Goal: Task Accomplishment & Management: Use online tool/utility

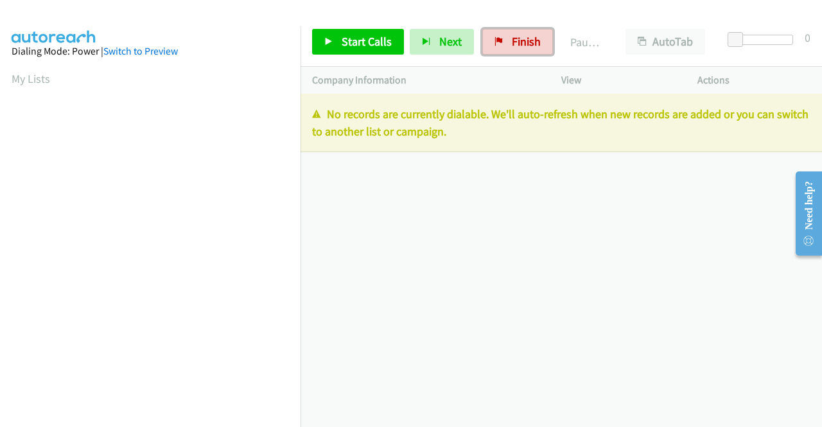
click at [522, 39] on span "Finish" at bounding box center [526, 41] width 29 height 15
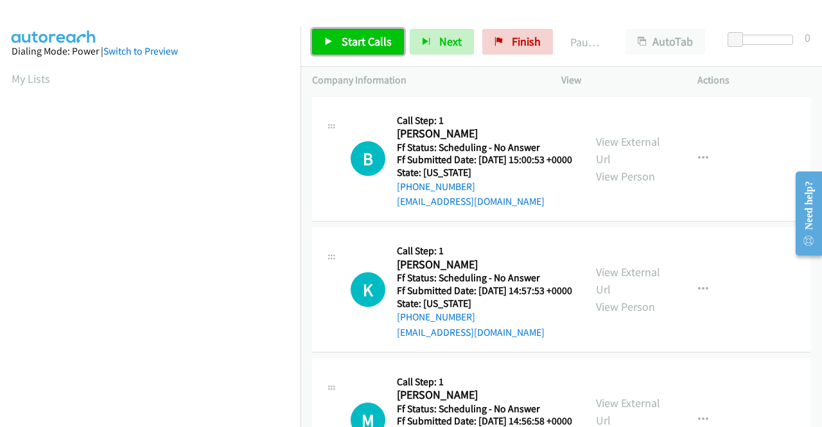
click at [386, 48] on span "Start Calls" at bounding box center [367, 41] width 50 height 15
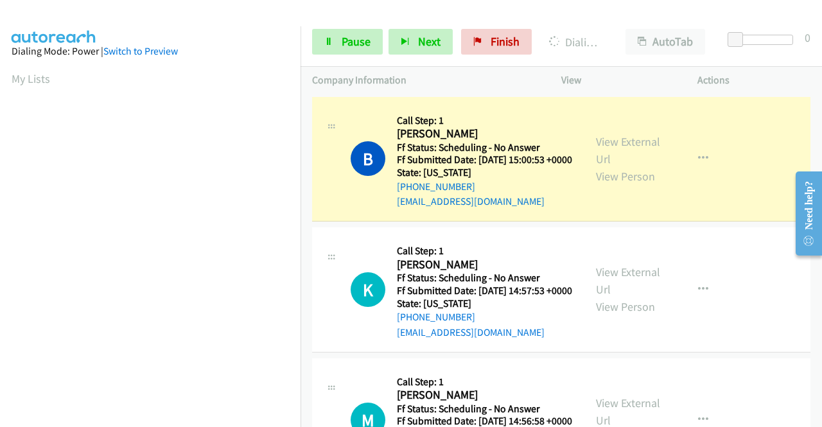
click at [625, 139] on div "View External Url View Person" at bounding box center [629, 159] width 67 height 52
click at [613, 146] on link "View External Url" at bounding box center [628, 150] width 64 height 32
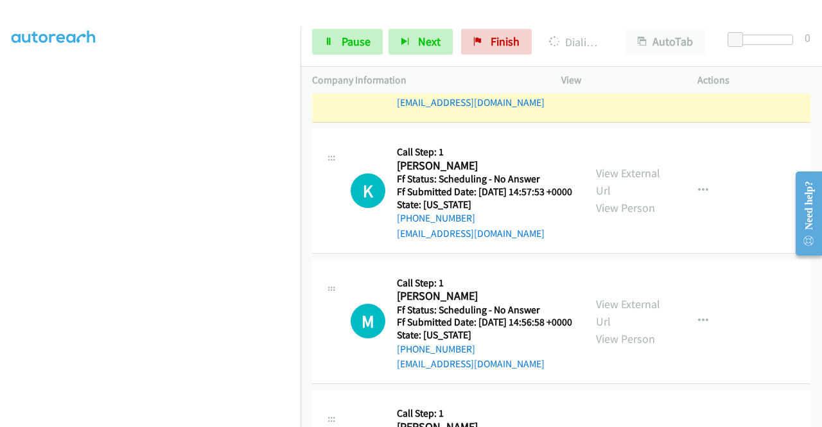
scroll to position [111, 0]
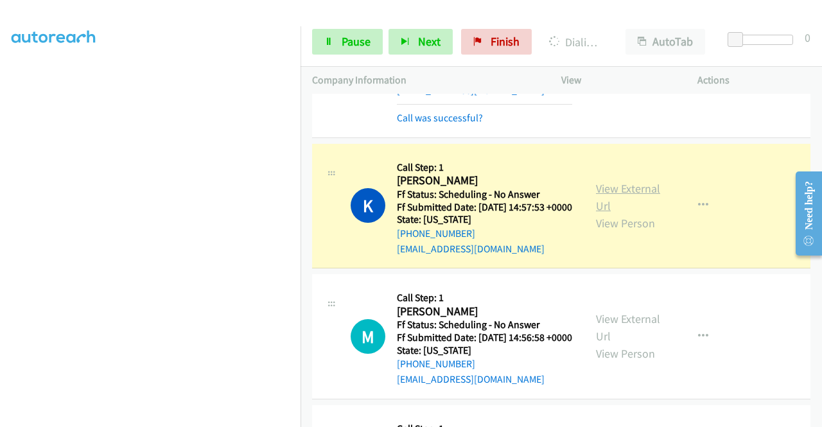
click at [635, 199] on link "View External Url" at bounding box center [628, 197] width 64 height 32
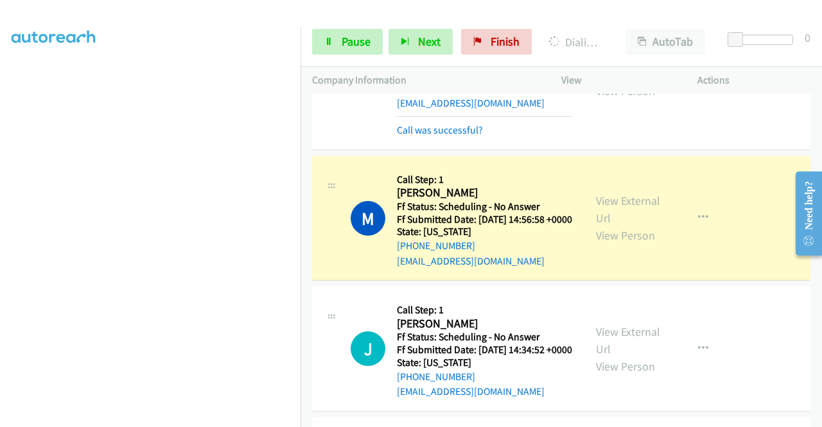
scroll to position [317, 0]
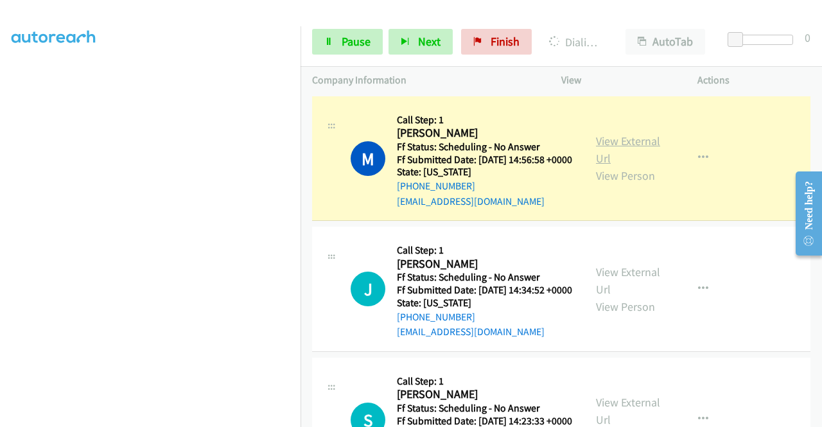
click at [625, 164] on link "View External Url" at bounding box center [628, 150] width 64 height 32
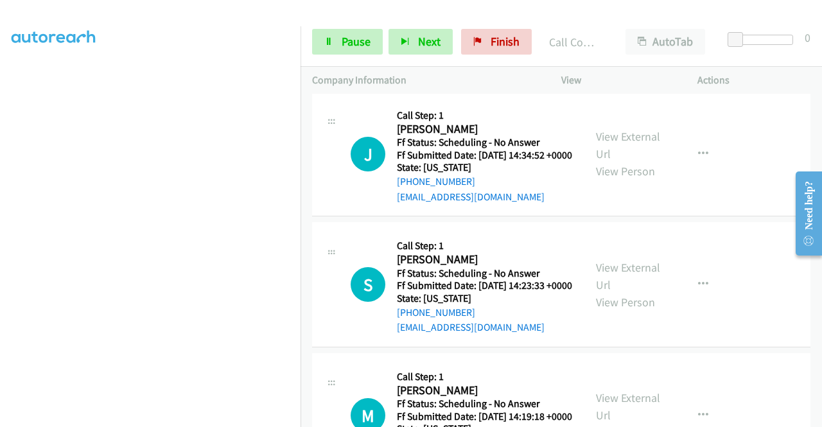
scroll to position [484, 0]
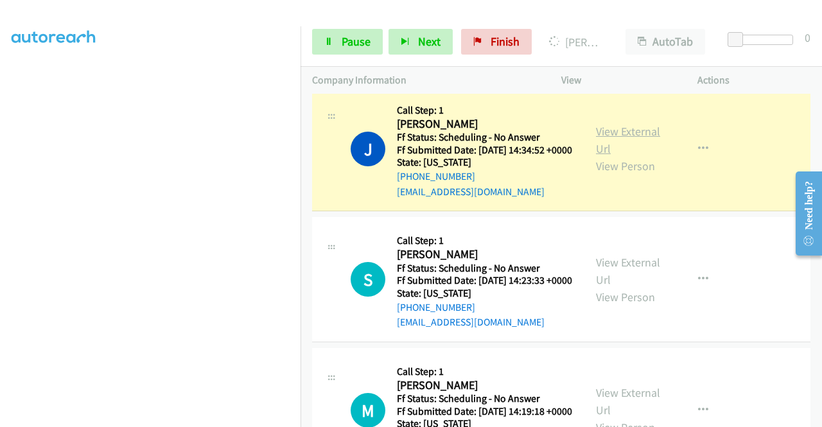
click at [630, 156] on link "View External Url" at bounding box center [628, 140] width 64 height 32
click at [330, 47] on link "Pause" at bounding box center [347, 42] width 71 height 26
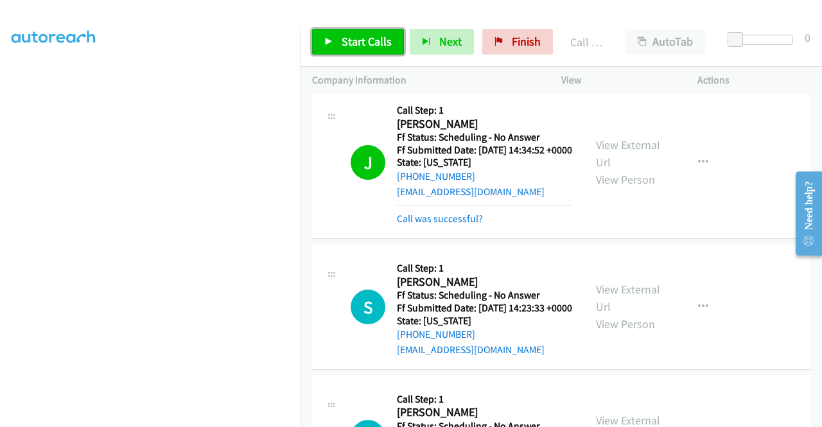
click at [327, 31] on link "Start Calls" at bounding box center [358, 42] width 92 height 26
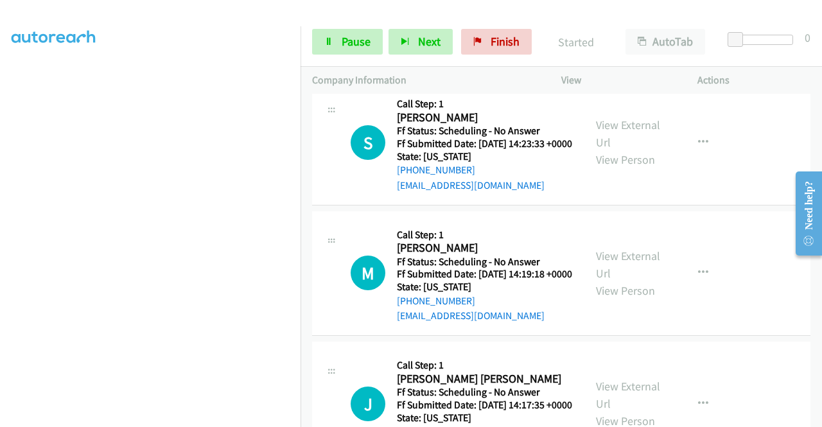
scroll to position [655, 0]
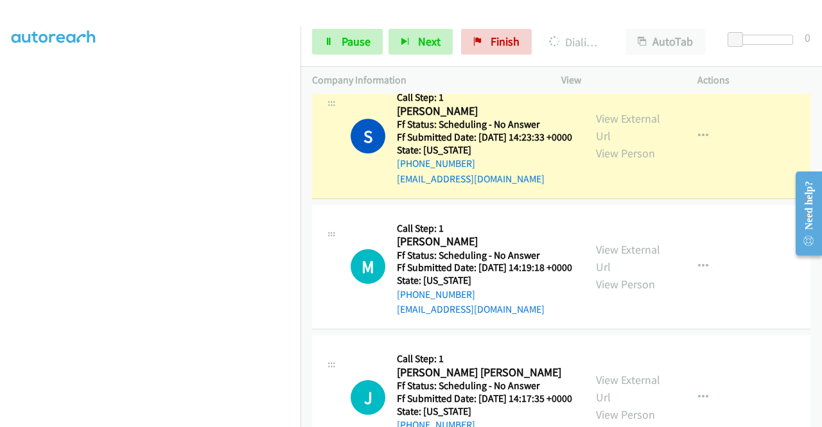
click at [638, 162] on div "View External Url View Person" at bounding box center [629, 136] width 67 height 52
click at [626, 143] on link "View External Url" at bounding box center [628, 127] width 64 height 32
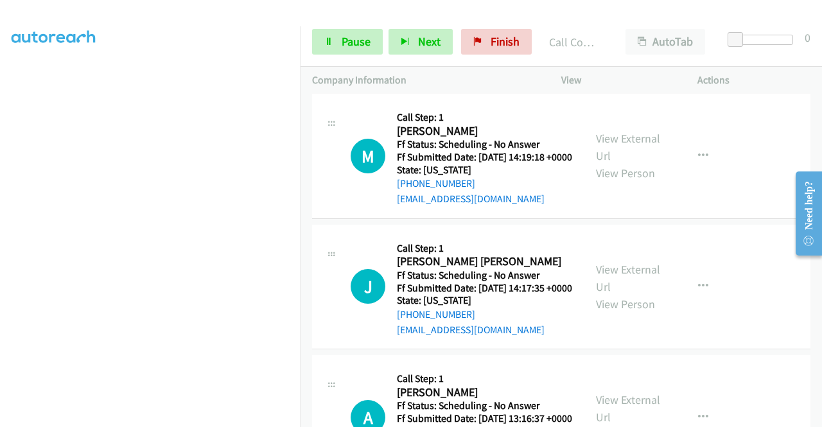
scroll to position [801, 0]
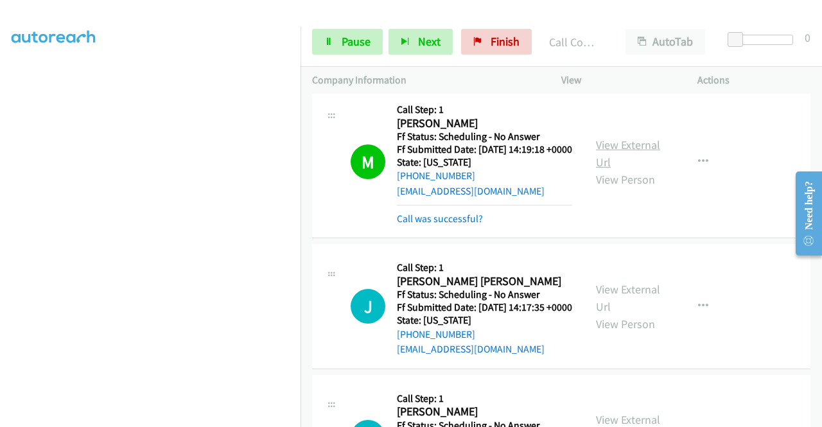
click at [632, 170] on link "View External Url" at bounding box center [628, 153] width 64 height 32
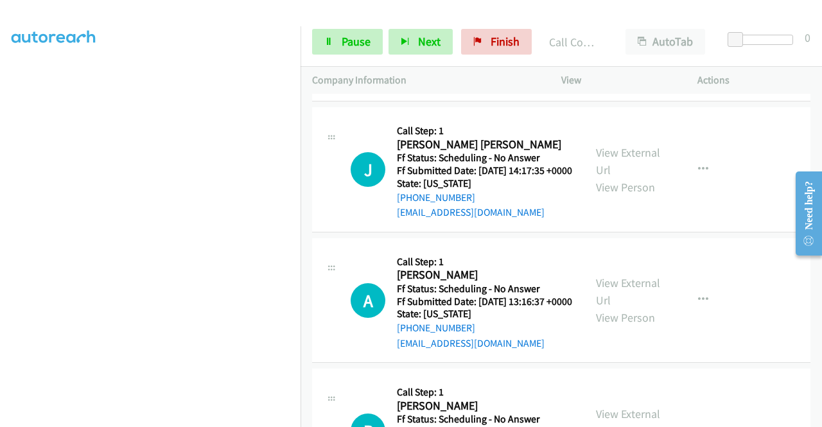
scroll to position [1007, 0]
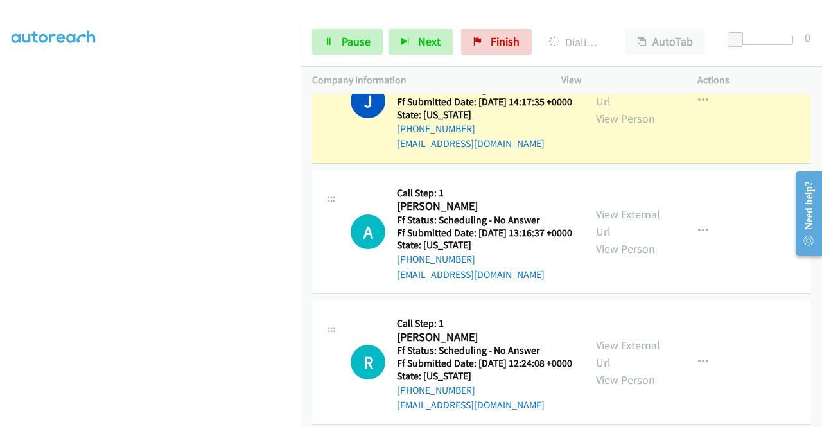
click at [603, 152] on div "View External Url View Person View External Url Email Schedule/Manage Callback …" at bounding box center [659, 101] width 148 height 102
click at [596, 109] on link "View External Url" at bounding box center [628, 92] width 64 height 32
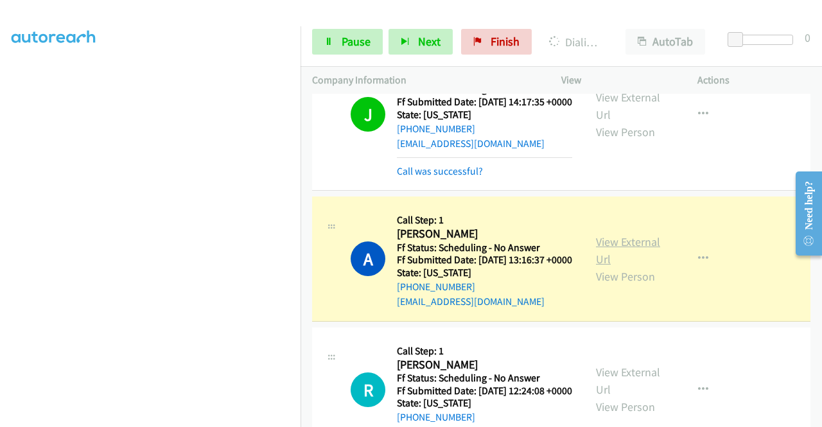
click at [608, 267] on link "View External Url" at bounding box center [628, 251] width 64 height 32
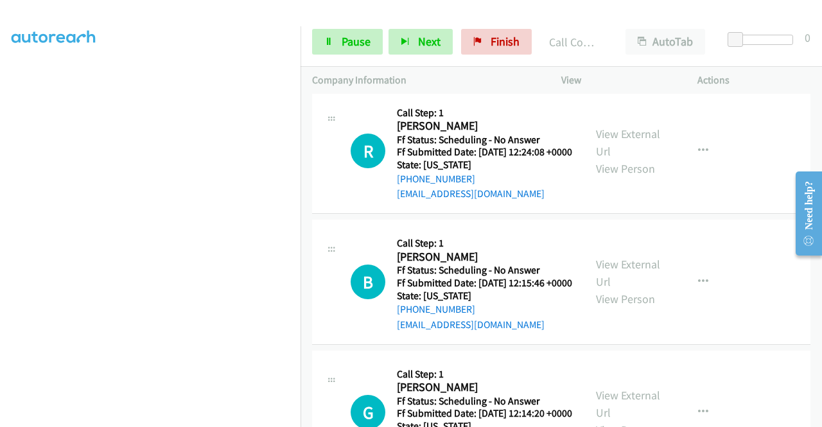
scroll to position [1333, 0]
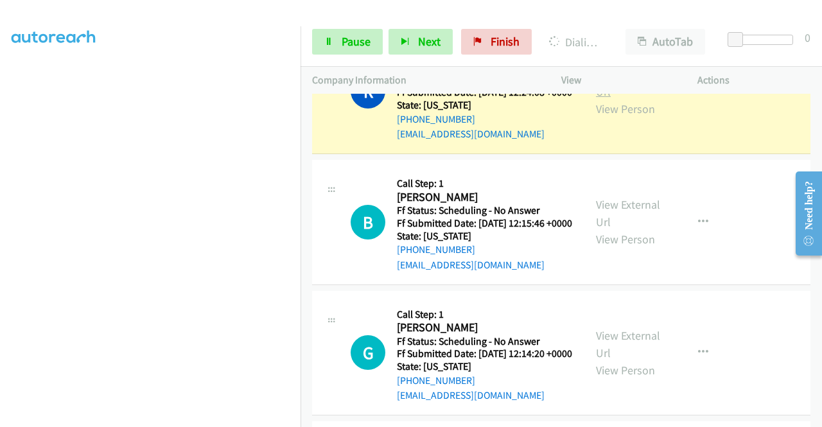
click at [600, 99] on link "View External Url" at bounding box center [628, 83] width 64 height 32
click at [353, 31] on link "Pause" at bounding box center [347, 42] width 71 height 26
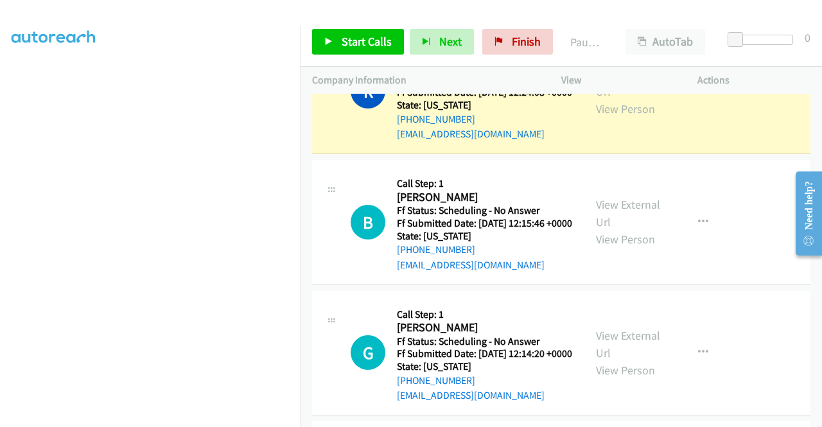
scroll to position [290, 0]
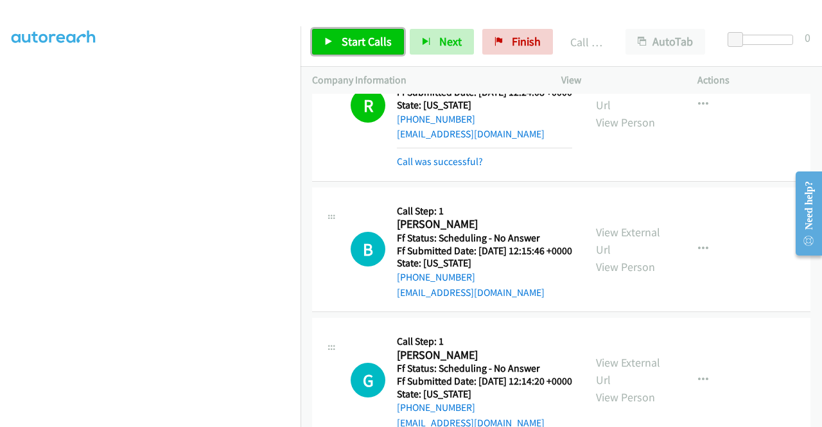
click at [382, 47] on span "Start Calls" at bounding box center [367, 41] width 50 height 15
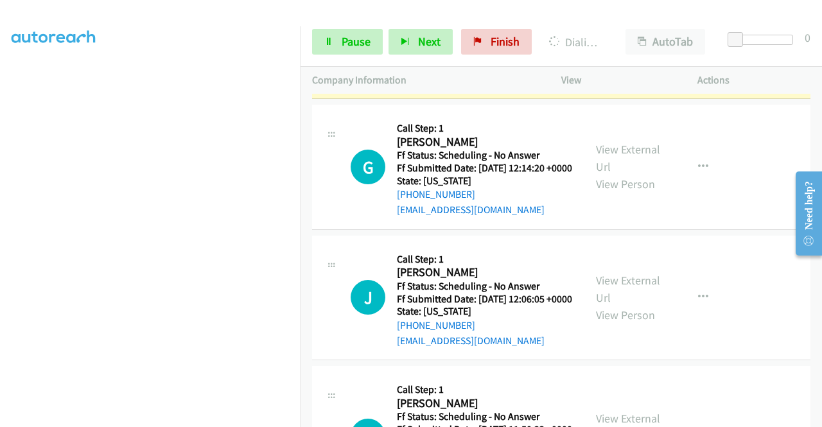
scroll to position [1572, 0]
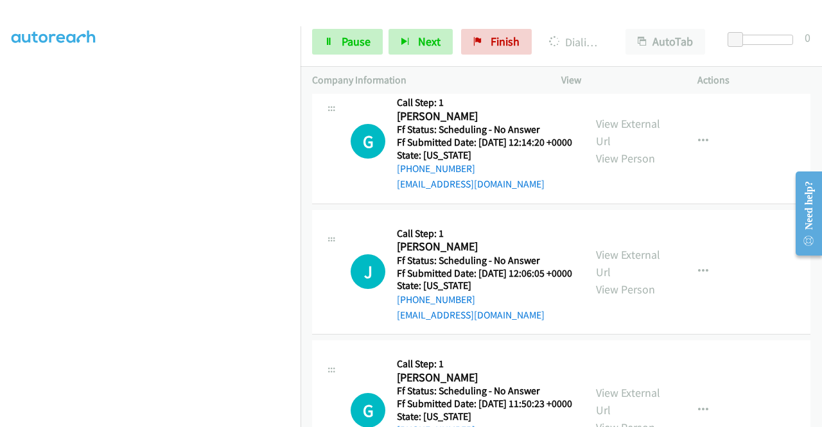
click at [623, 18] on link "View External Url" at bounding box center [628, 2] width 64 height 32
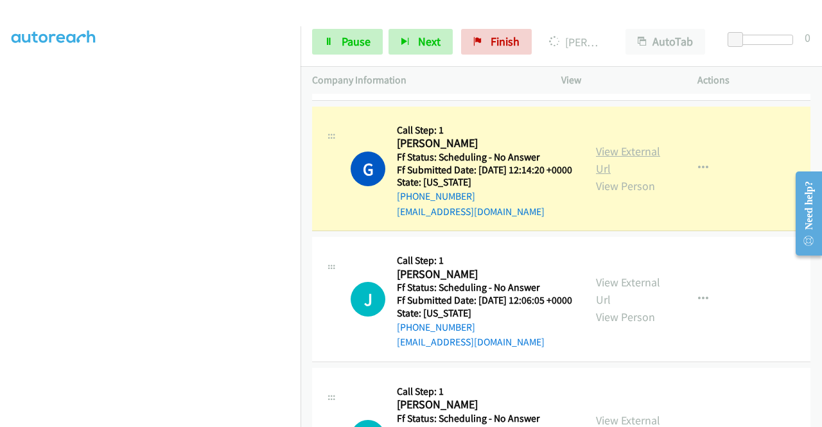
click at [599, 176] on link "View External Url" at bounding box center [628, 160] width 64 height 32
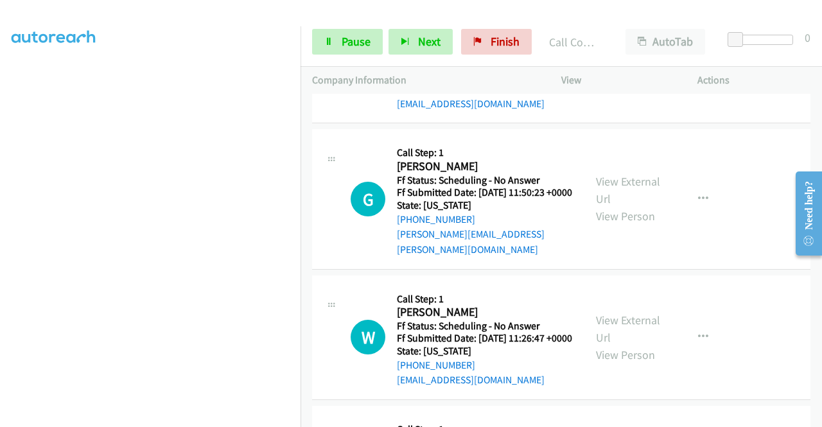
scroll to position [1863, 0]
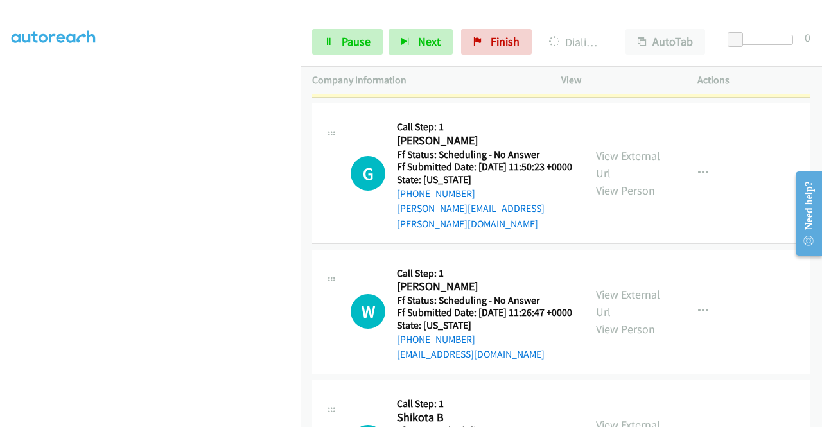
click at [618, 42] on link "View External Url" at bounding box center [628, 26] width 64 height 32
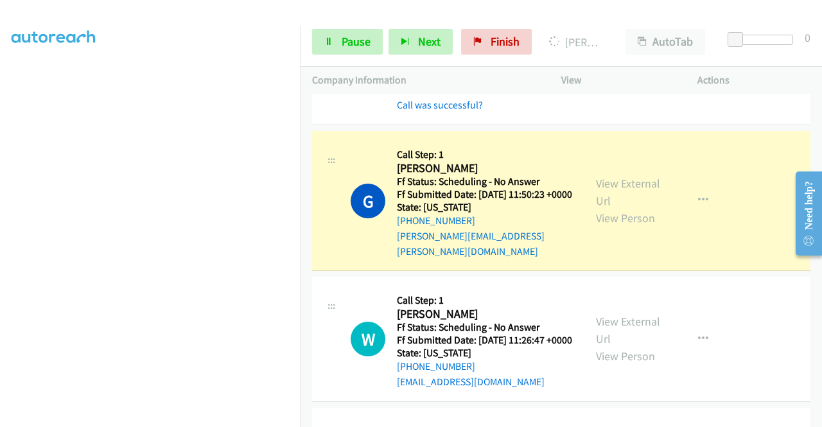
click at [616, 259] on div "View External Url View Person View External Url Email Schedule/Manage Callback …" at bounding box center [659, 201] width 148 height 116
click at [609, 208] on link "View External Url" at bounding box center [628, 192] width 64 height 32
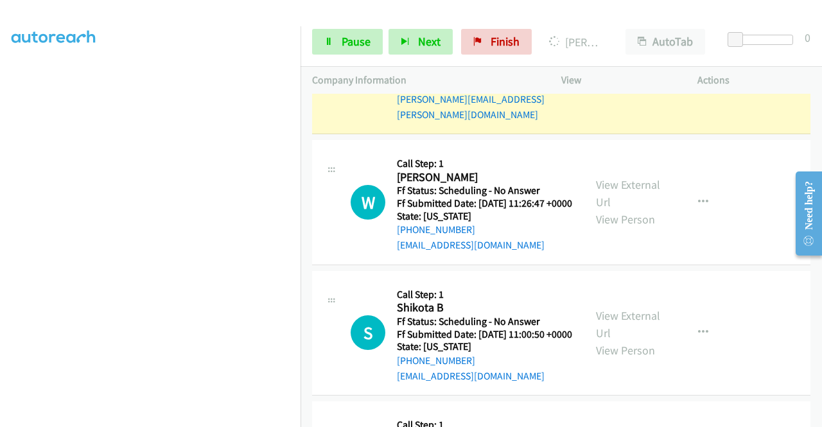
scroll to position [2035, 0]
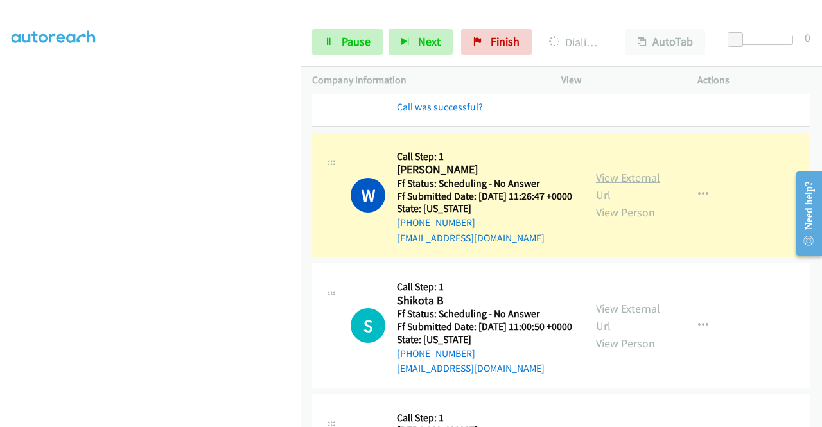
click at [597, 202] on link "View External Url" at bounding box center [628, 186] width 64 height 32
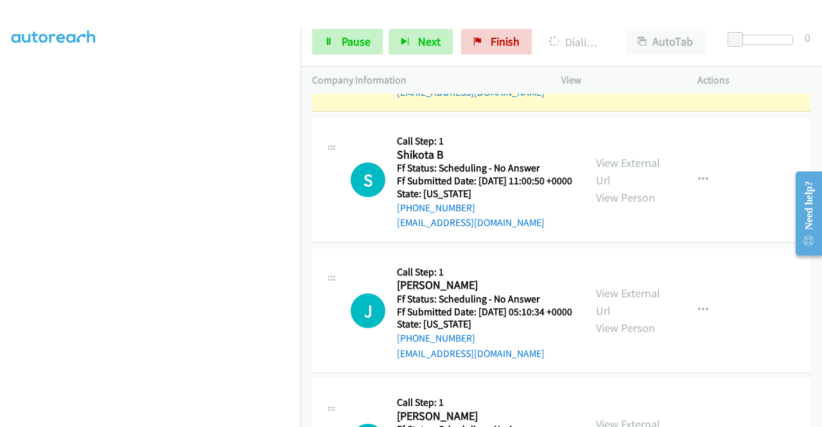
scroll to position [2232, 0]
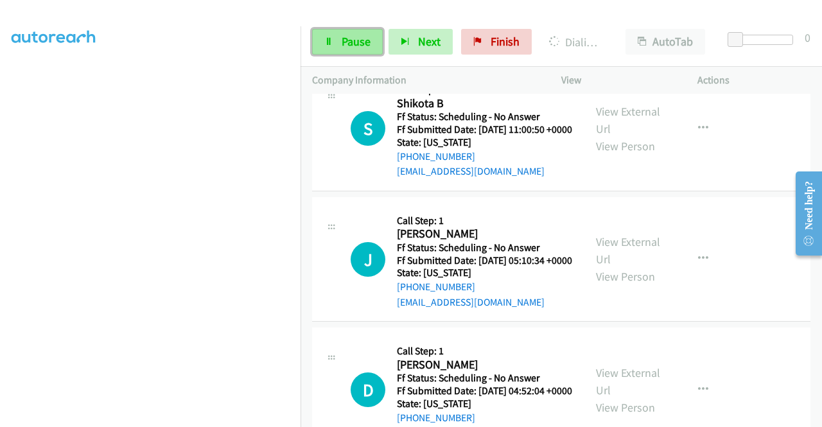
click at [346, 36] on span "Pause" at bounding box center [356, 41] width 29 height 15
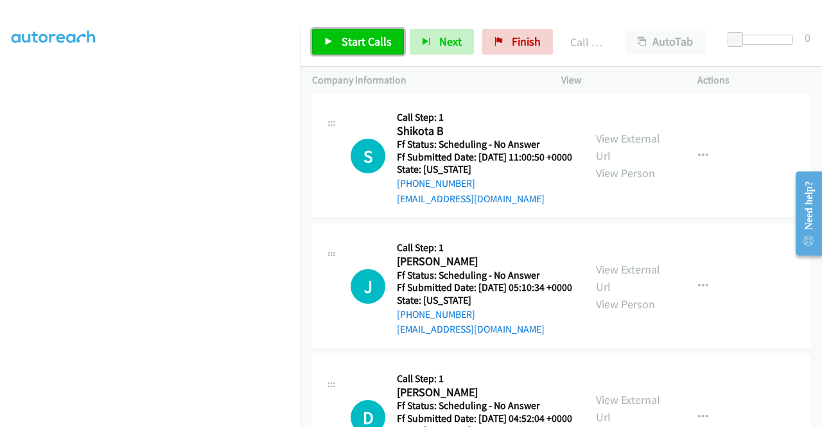
click at [369, 38] on span "Start Calls" at bounding box center [367, 41] width 50 height 15
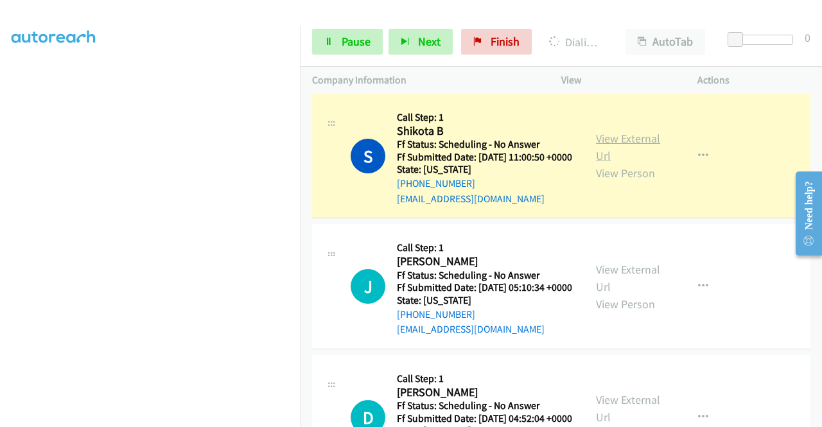
click at [610, 163] on link "View External Url" at bounding box center [628, 147] width 64 height 32
click at [301, 91] on td "W Callback Scheduled Call Step: 1 William Jordan America/Los_Angeles Ff Status:…" at bounding box center [562, 12] width 522 height 158
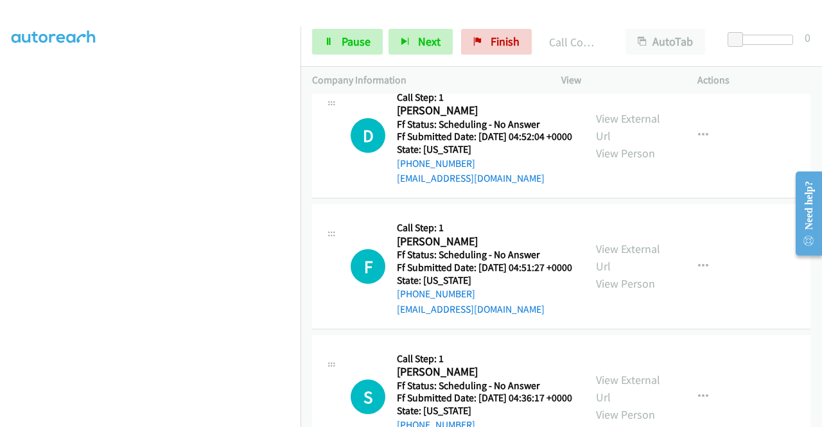
scroll to position [2542, 0]
click at [333, 29] on link "Pause" at bounding box center [347, 42] width 71 height 26
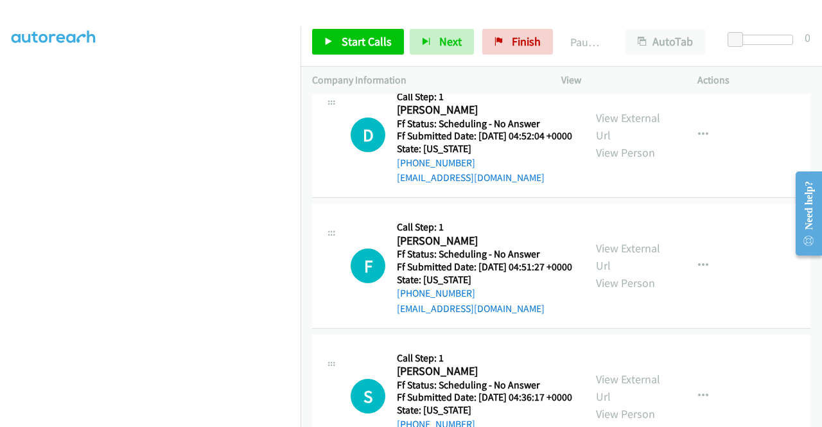
scroll to position [293, 0]
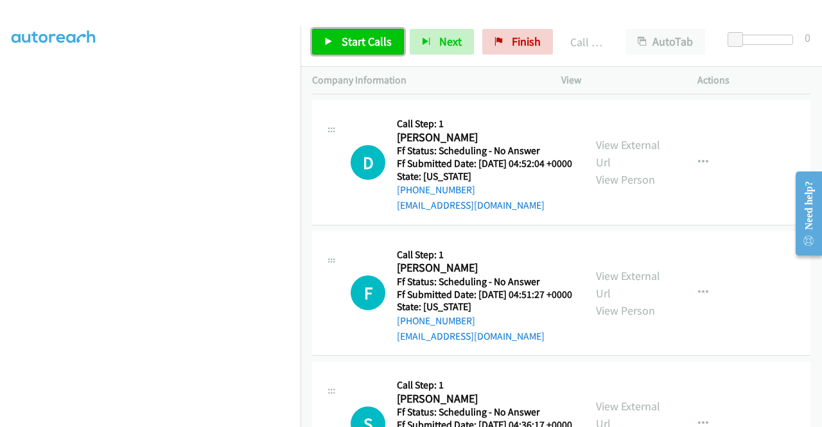
click at [350, 40] on span "Start Calls" at bounding box center [367, 41] width 50 height 15
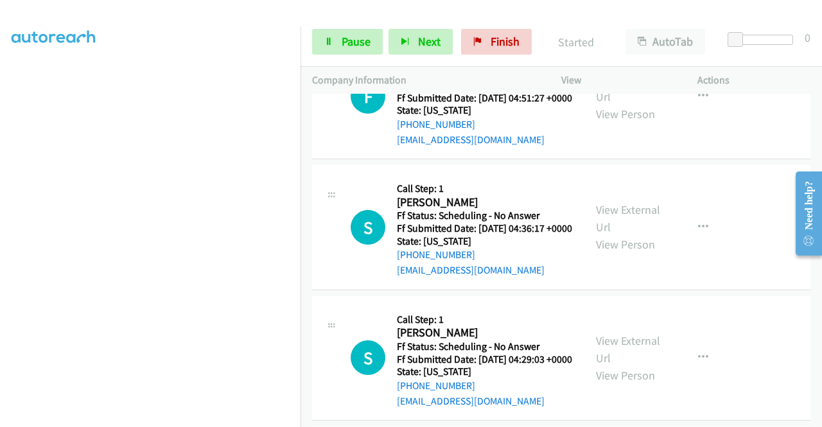
scroll to position [2756, 0]
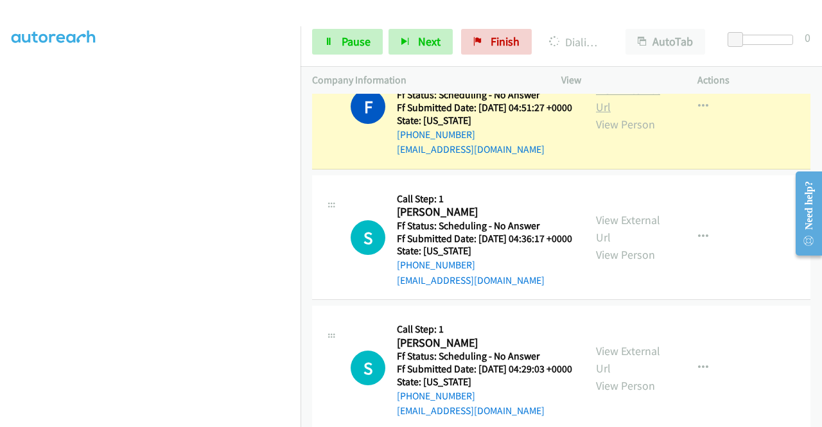
click at [617, 114] on link "View External Url" at bounding box center [628, 98] width 64 height 32
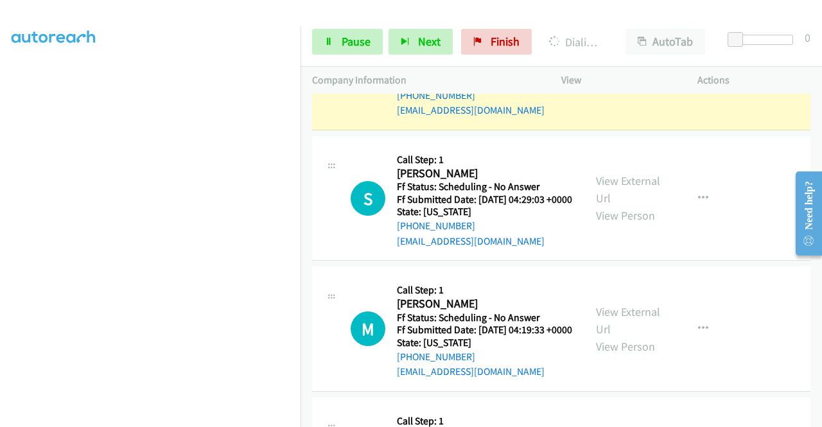
scroll to position [2970, 0]
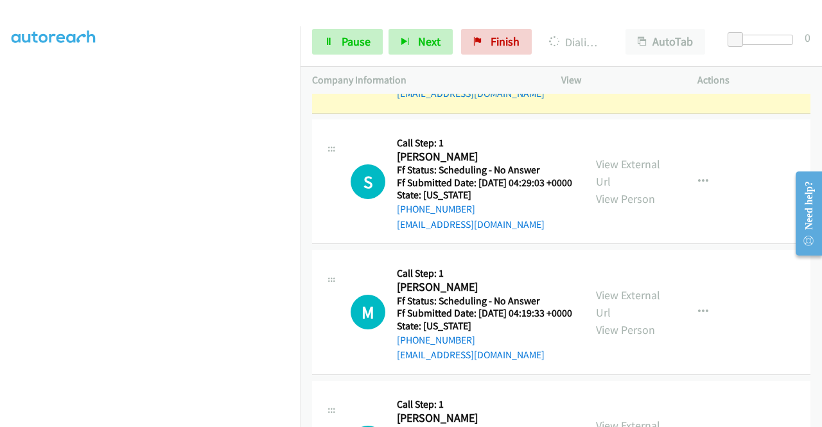
click at [616, 58] on link "View External Url" at bounding box center [628, 42] width 64 height 32
click at [353, 41] on span "Pause" at bounding box center [356, 41] width 29 height 15
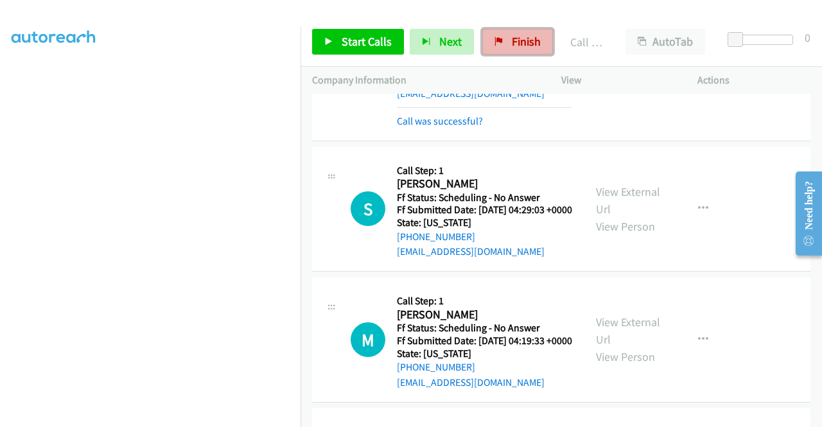
click at [493, 46] on link "Finish" at bounding box center [518, 42] width 71 height 26
